Goal: Task Accomplishment & Management: Manage account settings

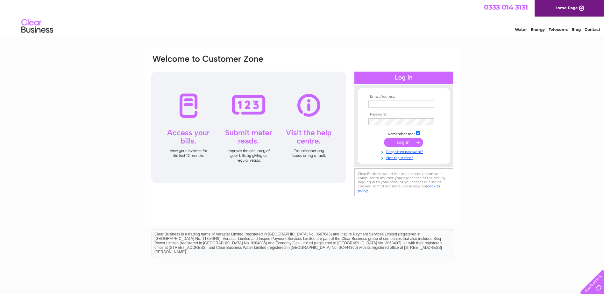
type input "[EMAIL_ADDRESS][DOMAIN_NAME]"
click at [406, 142] on input "submit" at bounding box center [403, 142] width 39 height 9
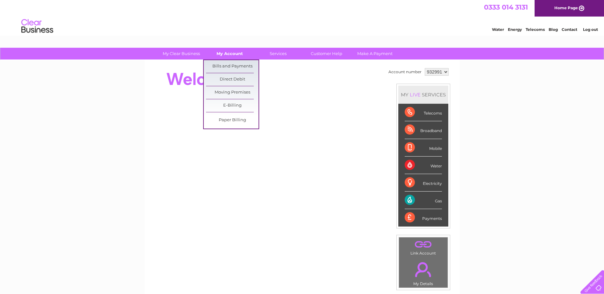
click at [229, 52] on link "My Account" at bounding box center [229, 54] width 53 height 12
click at [232, 66] on link "Bills and Payments" at bounding box center [232, 66] width 53 height 13
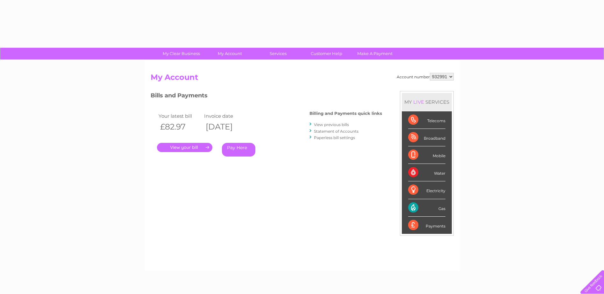
click at [187, 144] on link "." at bounding box center [184, 147] width 55 height 9
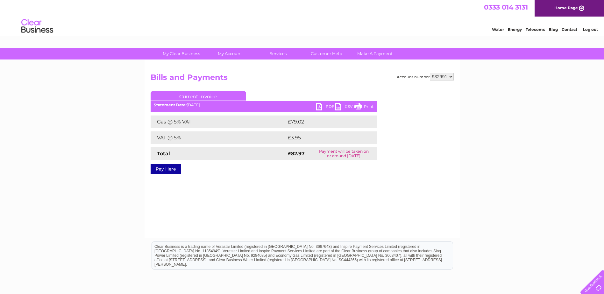
click at [318, 106] on link "PDF" at bounding box center [325, 107] width 19 height 9
